Goal: Information Seeking & Learning: Check status

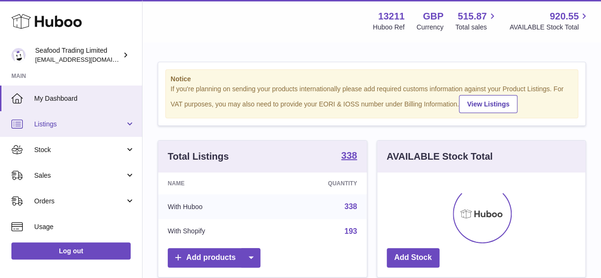
scroll to position [148, 212]
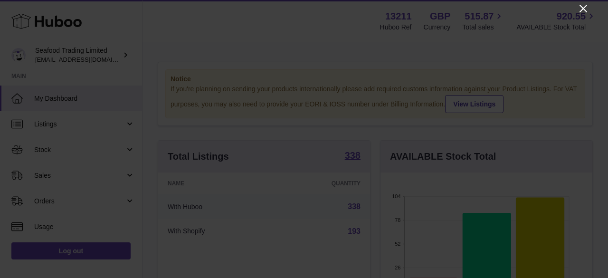
click at [582, 10] on icon "Close" at bounding box center [583, 8] width 11 height 11
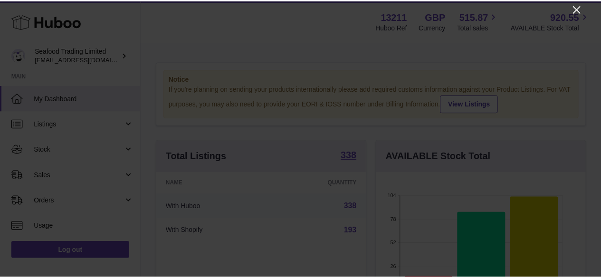
scroll to position [474922, 474861]
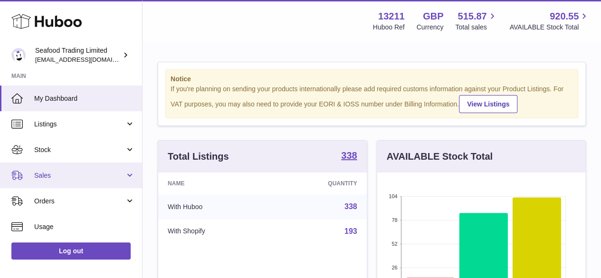
click at [51, 176] on span "Sales" at bounding box center [79, 175] width 91 height 9
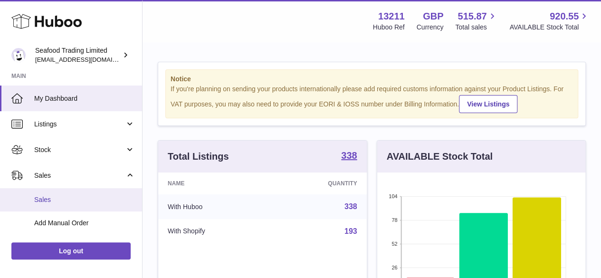
click at [52, 198] on span "Sales" at bounding box center [84, 199] width 101 height 9
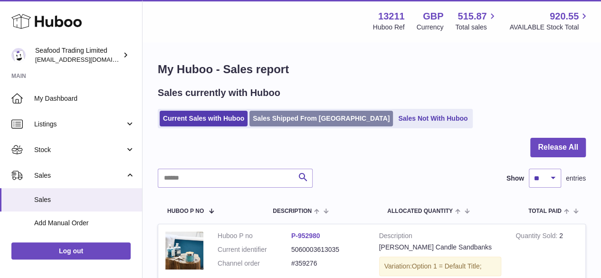
click at [285, 120] on link "Sales Shipped From [GEOGRAPHIC_DATA]" at bounding box center [320, 119] width 143 height 16
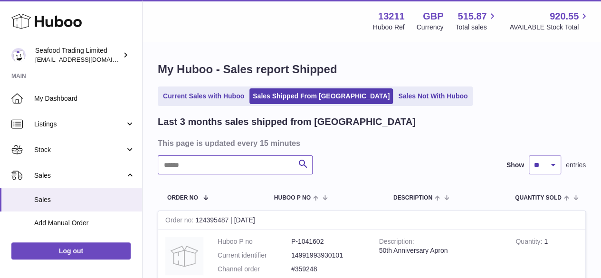
paste input "******"
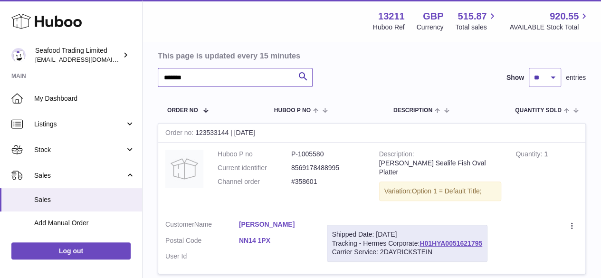
scroll to position [143, 0]
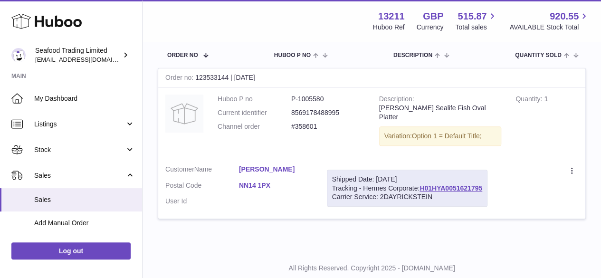
drag, startPoint x: 231, startPoint y: 159, endPoint x: 287, endPoint y: 166, distance: 57.0
click at [287, 166] on dl "Customer Name Mandy Blair Postal Code NN14 1PX User Id" at bounding box center [238, 188] width 147 height 46
copy dl "Mandy Blair"
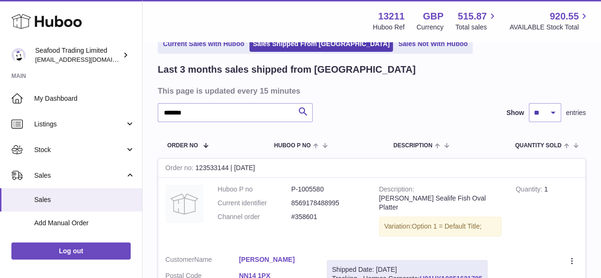
scroll to position [0, 0]
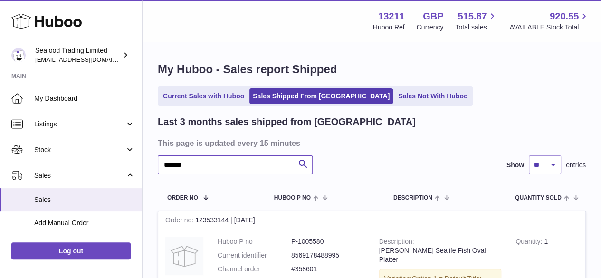
click at [208, 165] on input "******" at bounding box center [235, 164] width 155 height 19
type input "*"
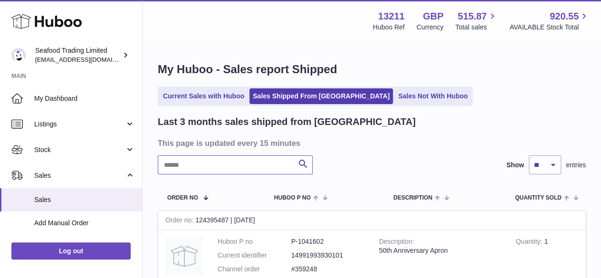
click at [175, 166] on input "text" at bounding box center [235, 164] width 155 height 19
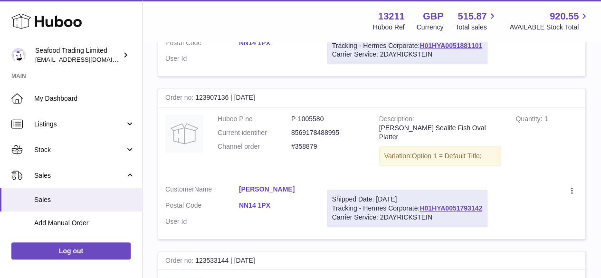
scroll to position [190, 0]
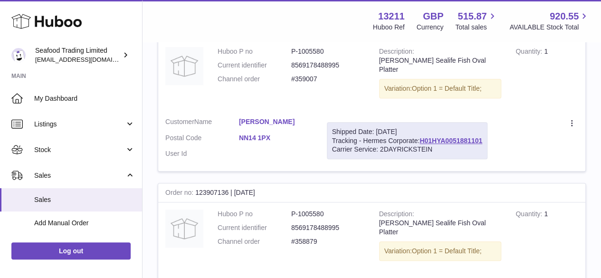
type input "**********"
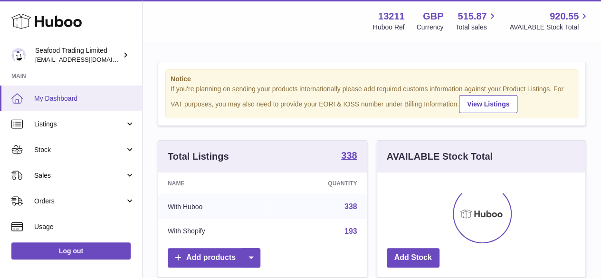
scroll to position [148, 208]
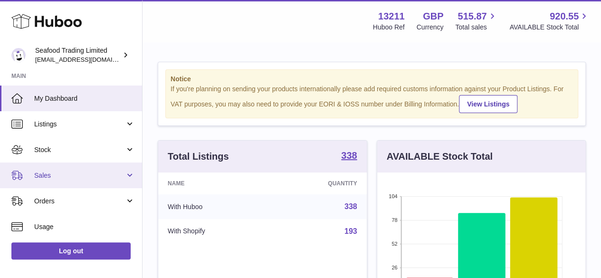
click at [46, 174] on span "Sales" at bounding box center [79, 175] width 91 height 9
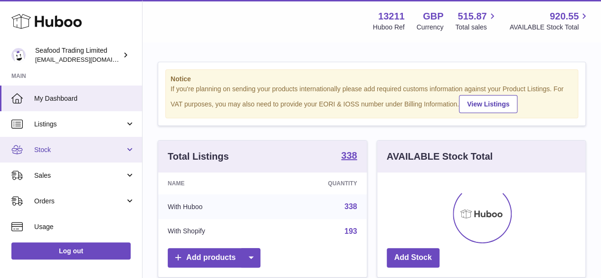
scroll to position [148, 208]
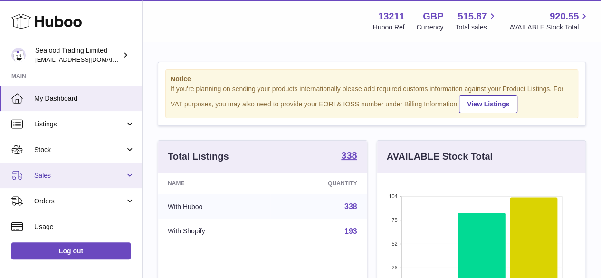
click at [56, 177] on span "Sales" at bounding box center [79, 175] width 91 height 9
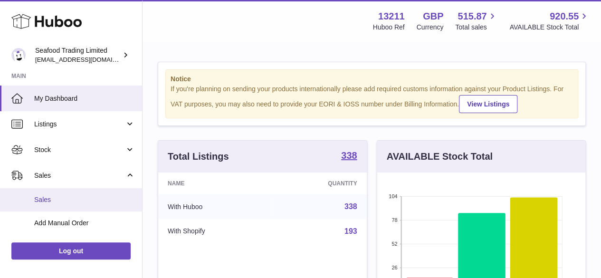
click at [53, 202] on span "Sales" at bounding box center [84, 199] width 101 height 9
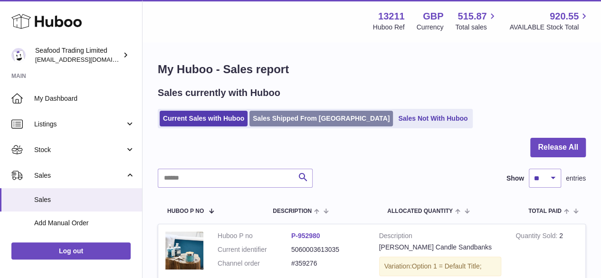
click at [305, 122] on link "Sales Shipped From [GEOGRAPHIC_DATA]" at bounding box center [320, 119] width 143 height 16
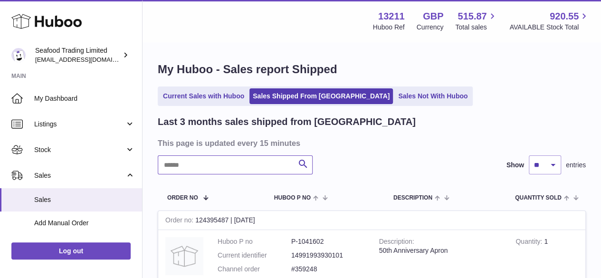
paste input "******"
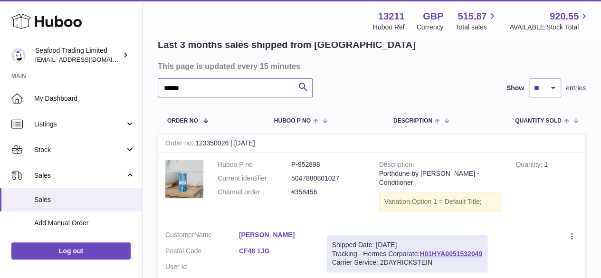
scroll to position [143, 0]
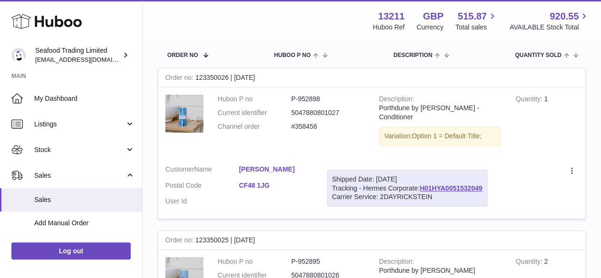
type input "******"
drag, startPoint x: 232, startPoint y: 158, endPoint x: 304, endPoint y: 161, distance: 72.3
click at [304, 165] on dl "Customer Name [PERSON_NAME] Postal Code CF48 1JG User Id" at bounding box center [238, 188] width 147 height 46
copy dl "[PERSON_NAME]"
